Goal: Find specific page/section: Find specific page/section

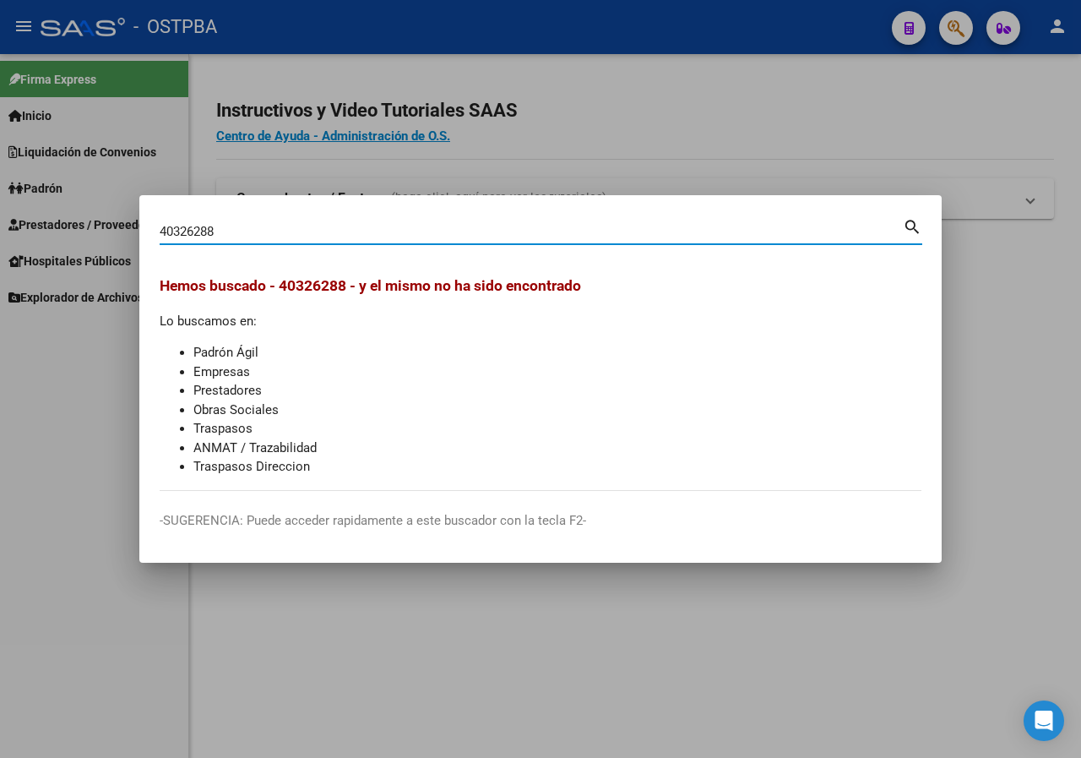
click at [244, 232] on input "40326288" at bounding box center [532, 231] width 744 height 15
type input "34151138"
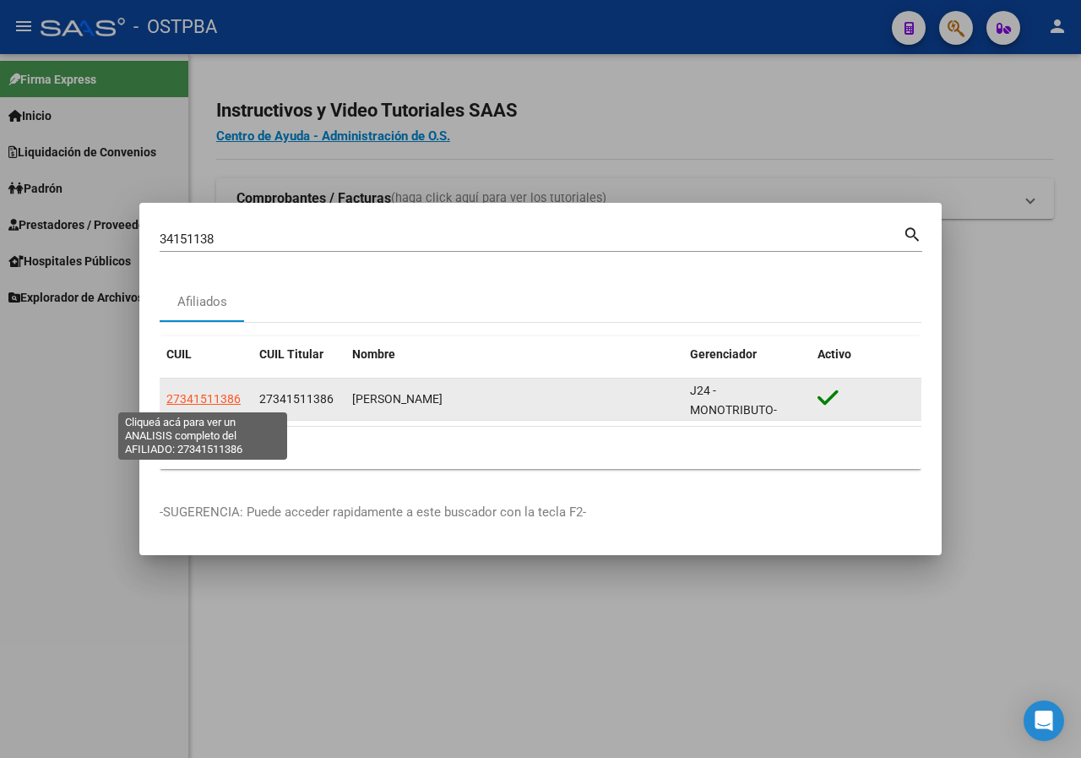
click at [211, 397] on span "27341511386" at bounding box center [203, 399] width 74 height 14
type textarea "27341511386"
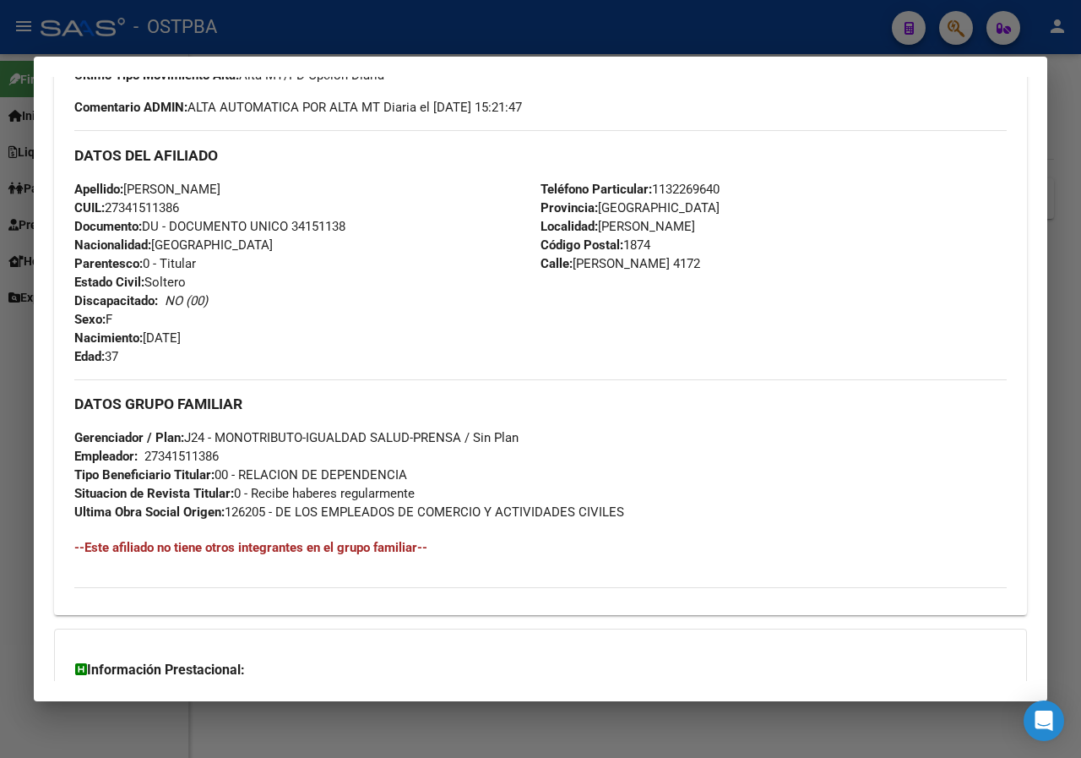
scroll to position [707, 0]
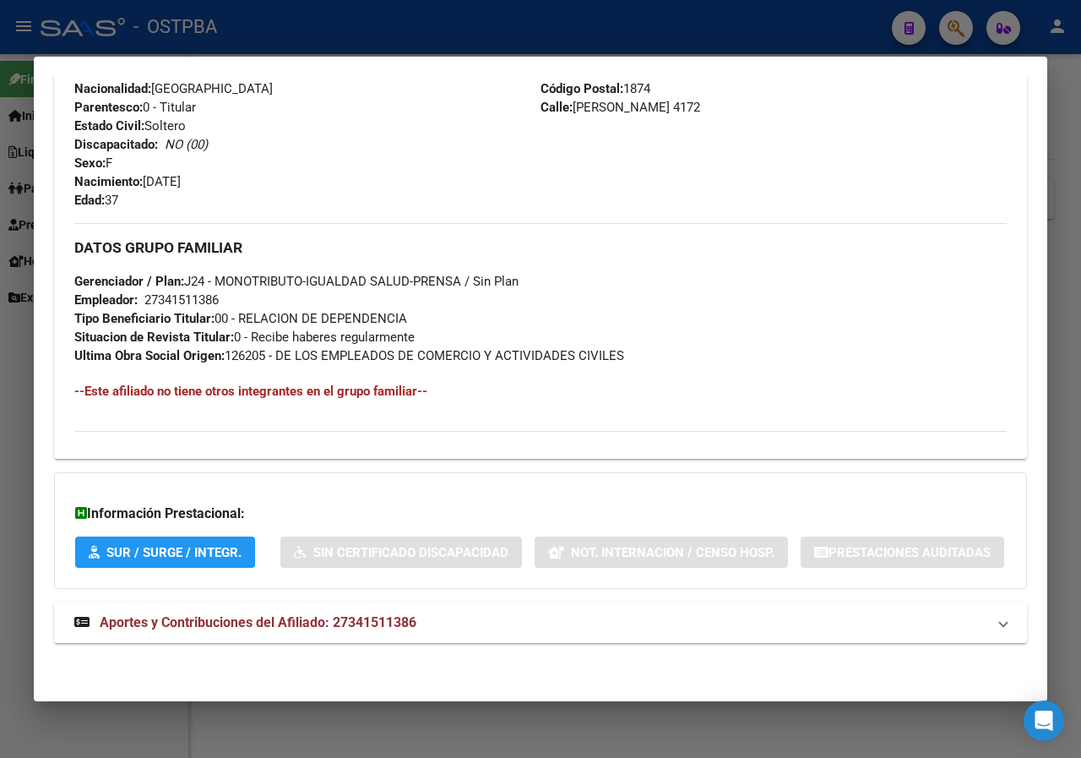
click at [18, 466] on div at bounding box center [540, 379] width 1081 height 758
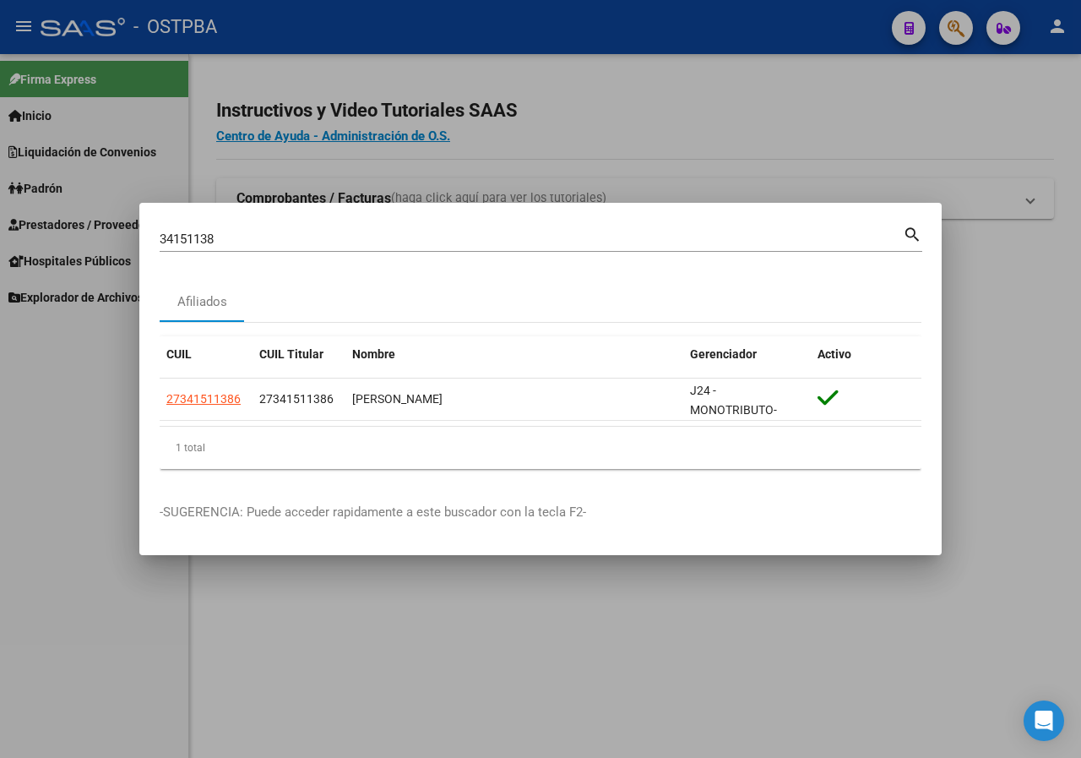
click at [225, 236] on input "34151138" at bounding box center [532, 239] width 744 height 15
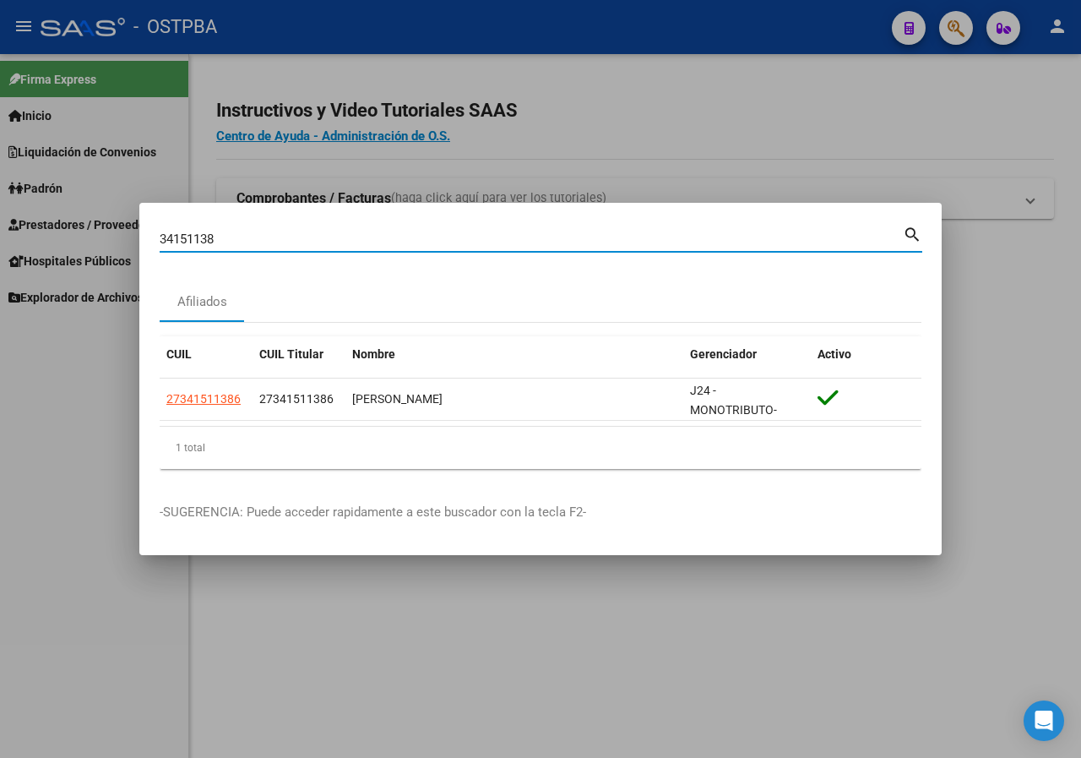
click at [225, 236] on input "34151138" at bounding box center [532, 239] width 744 height 15
paste input "41859925"
type input "41859925"
